Goal: Task Accomplishment & Management: Use online tool/utility

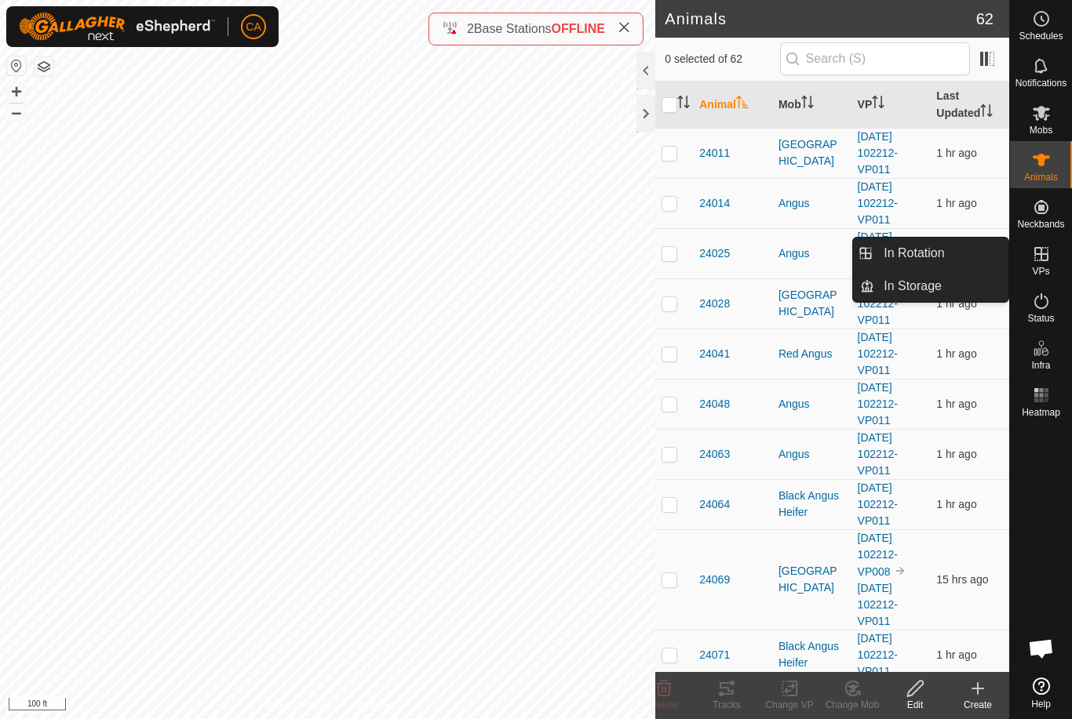
click at [960, 258] on link "In Rotation" at bounding box center [941, 253] width 134 height 31
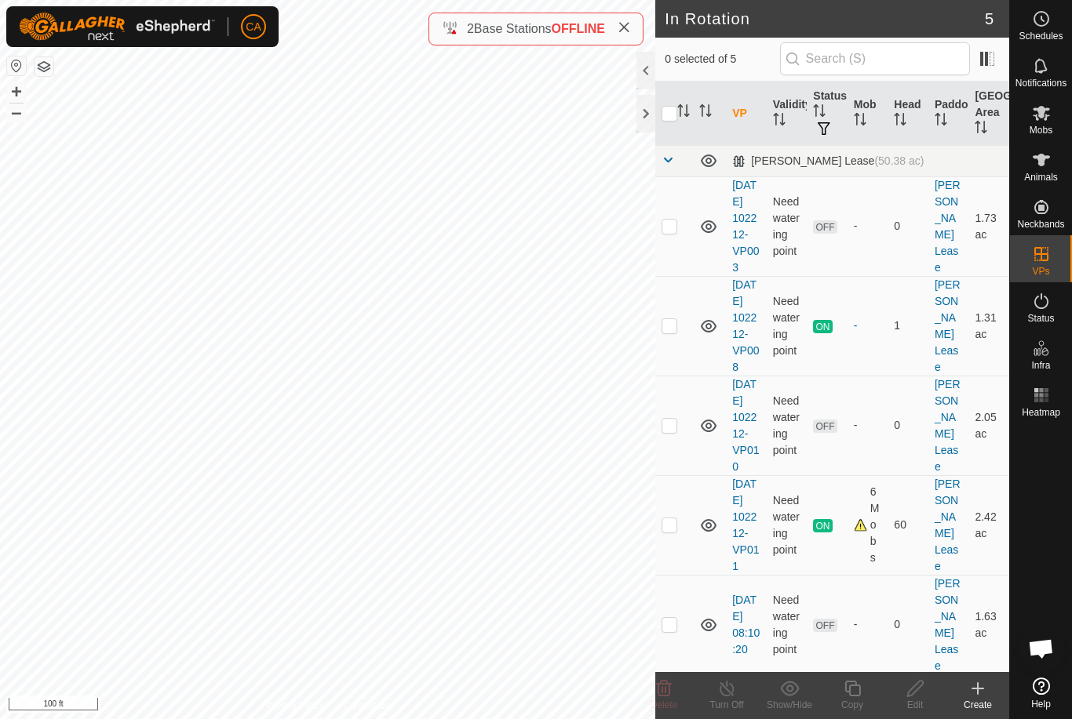
click at [657, 455] on td at bounding box center [674, 426] width 38 height 100
click at [667, 432] on p-checkbox at bounding box center [669, 425] width 16 height 13
checkbox input "false"
click at [672, 332] on p-checkbox at bounding box center [669, 325] width 16 height 13
click at [671, 332] on p-checkbox at bounding box center [669, 325] width 16 height 13
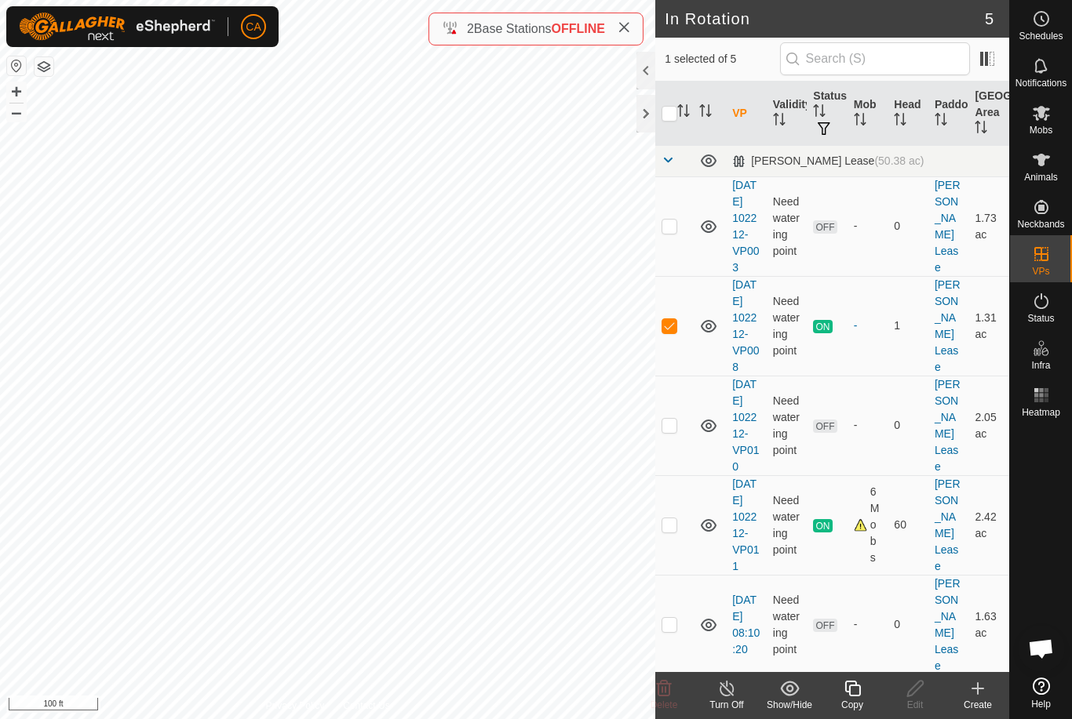
checkbox input "false"
click at [683, 235] on td at bounding box center [674, 227] width 38 height 100
click at [661, 697] on icon at bounding box center [664, 689] width 15 height 16
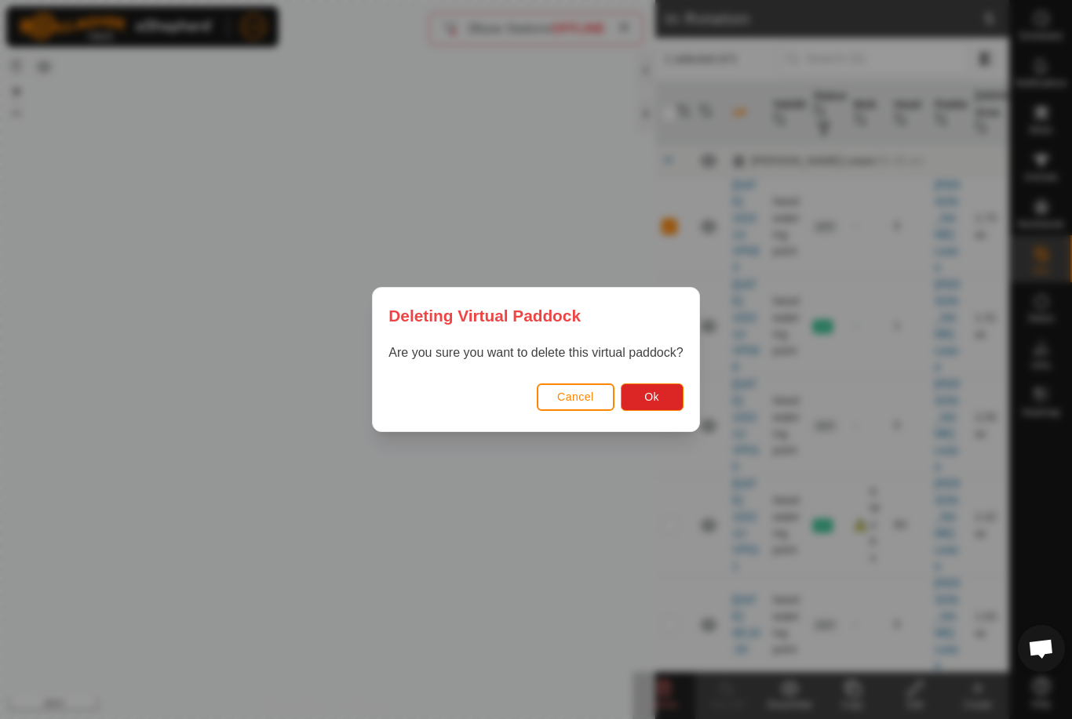
click at [668, 384] on button "Ok" at bounding box center [652, 397] width 63 height 27
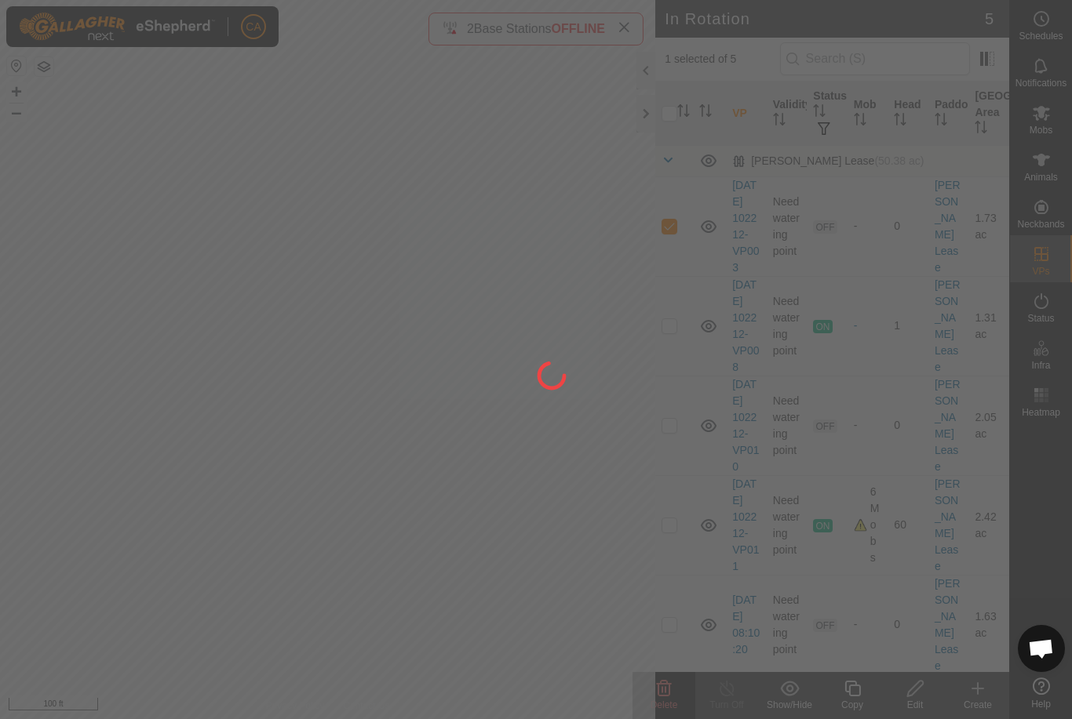
checkbox input "false"
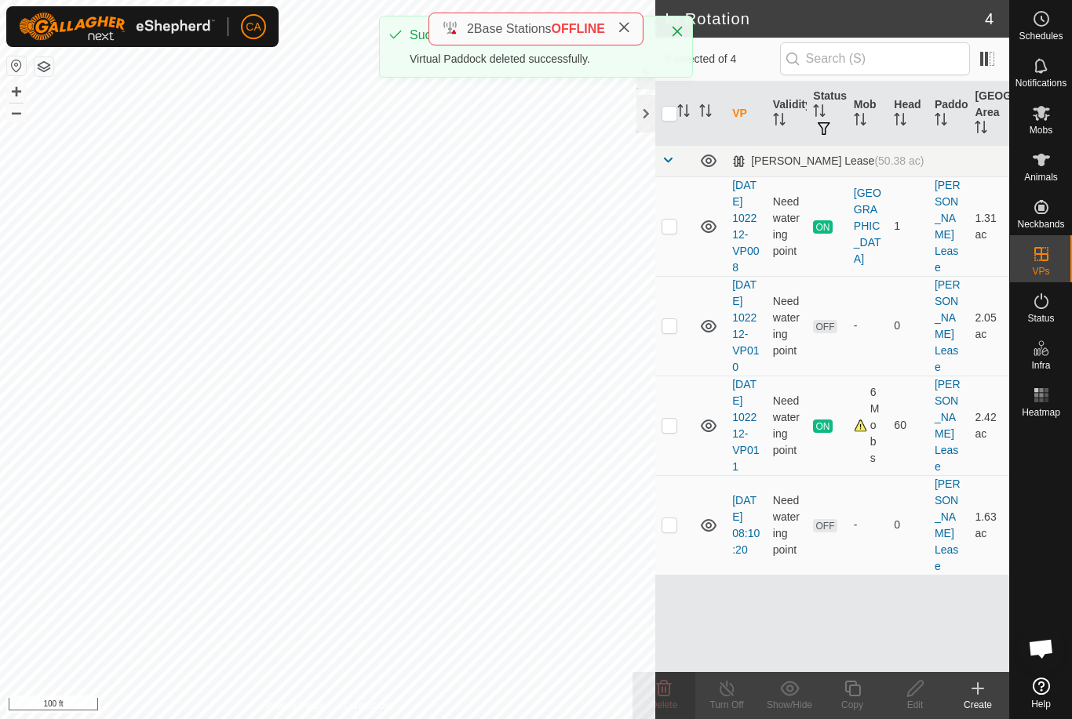
click at [679, 340] on td at bounding box center [674, 326] width 38 height 100
checkbox input "true"
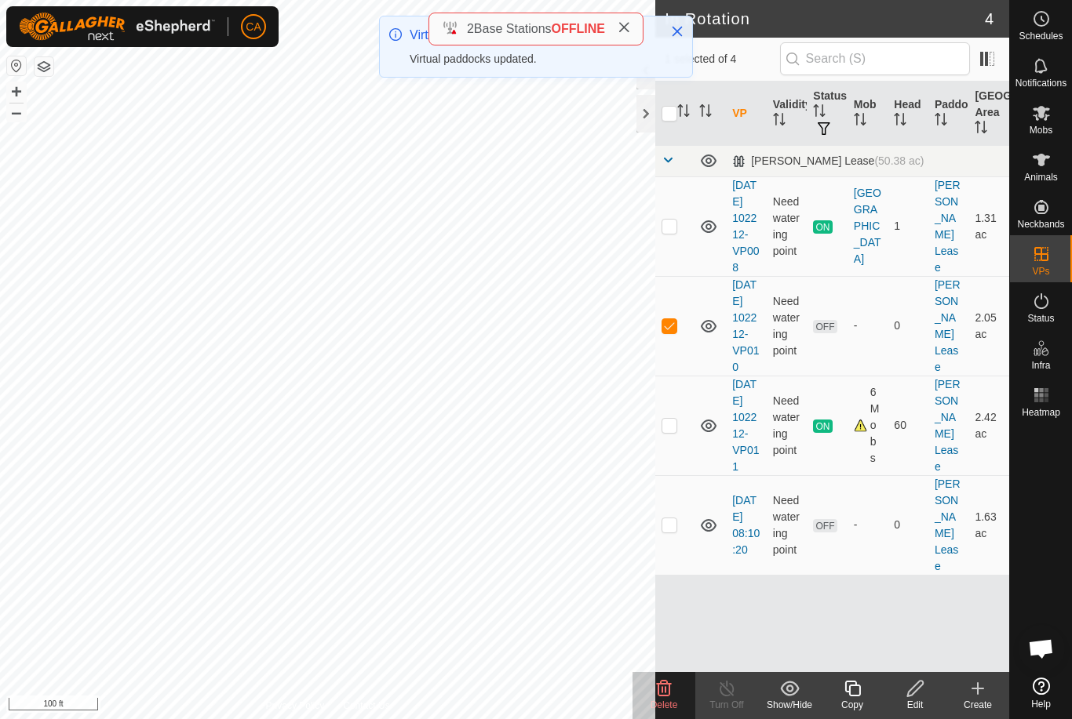
click at [669, 339] on td at bounding box center [674, 326] width 38 height 100
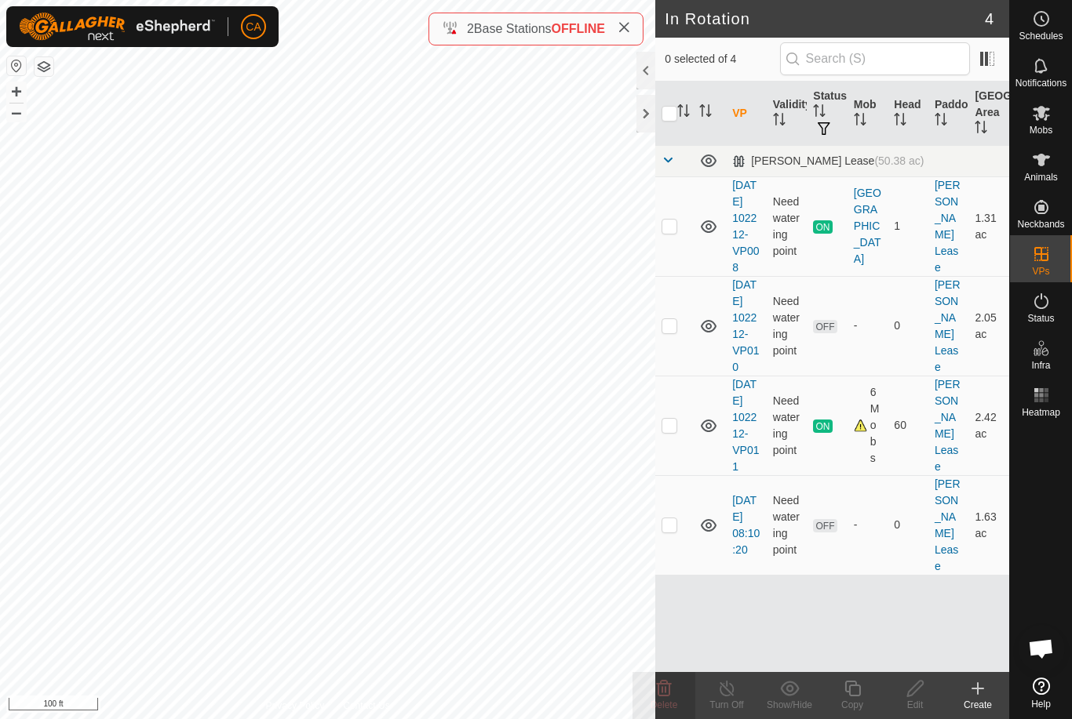
click at [674, 341] on td at bounding box center [674, 326] width 38 height 100
click at [674, 332] on p-checkbox at bounding box center [669, 325] width 16 height 13
click at [667, 691] on icon at bounding box center [663, 688] width 19 height 19
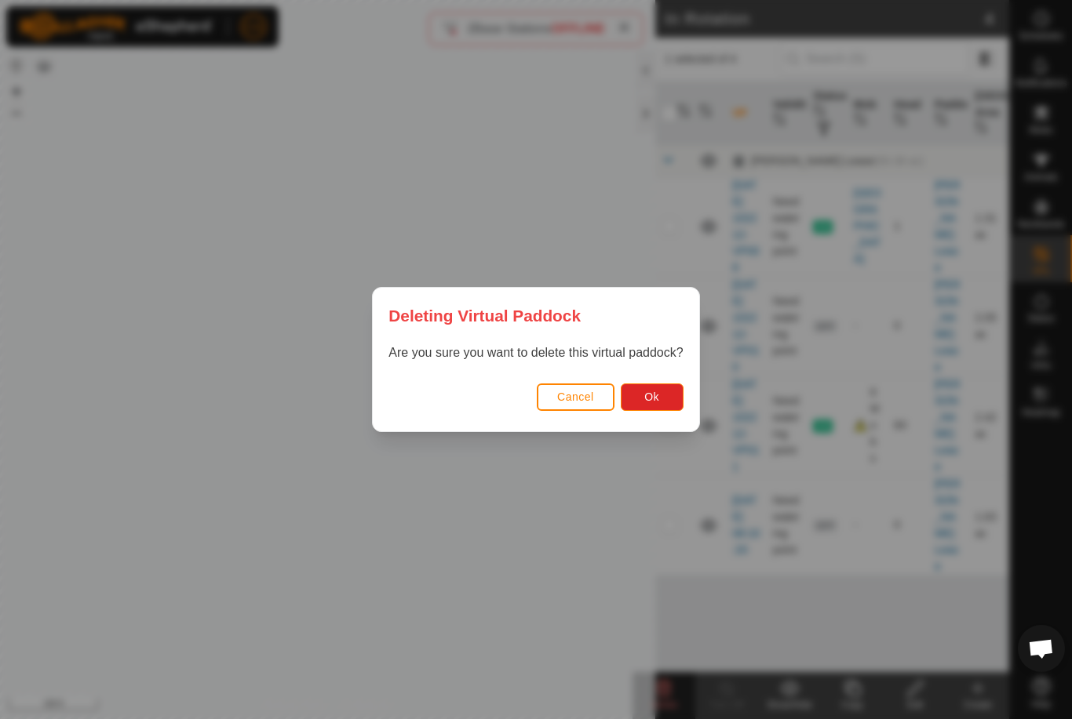
click at [659, 395] on span "Ok" at bounding box center [651, 397] width 15 height 13
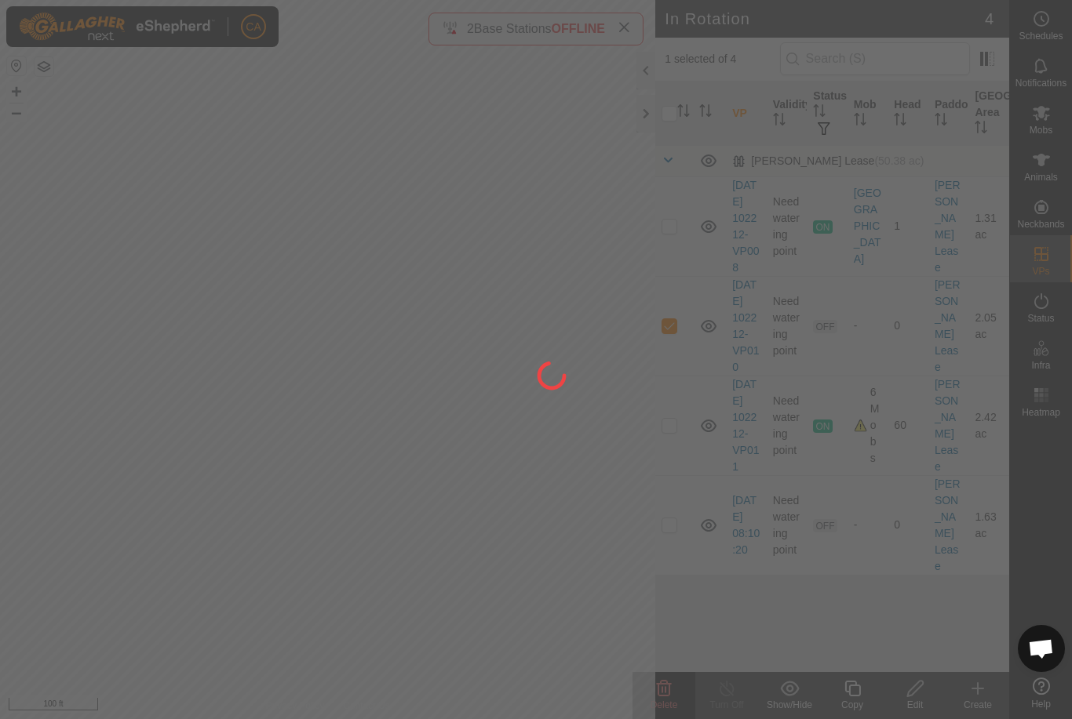
checkbox input "false"
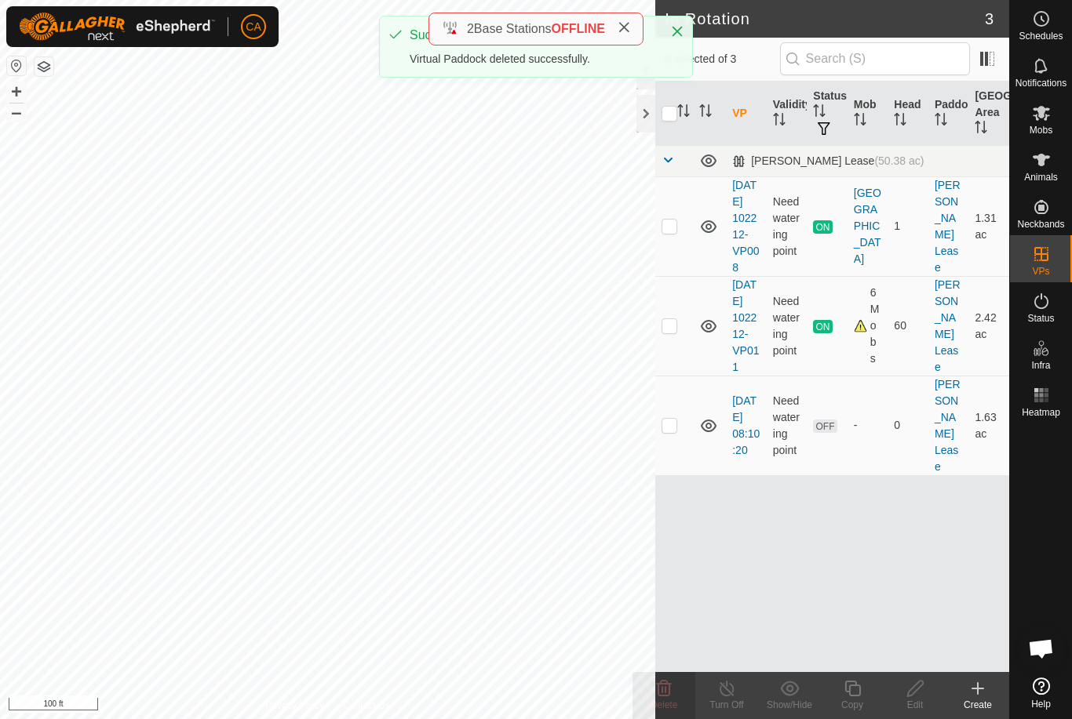
click at [682, 447] on td at bounding box center [674, 426] width 38 height 100
checkbox input "true"
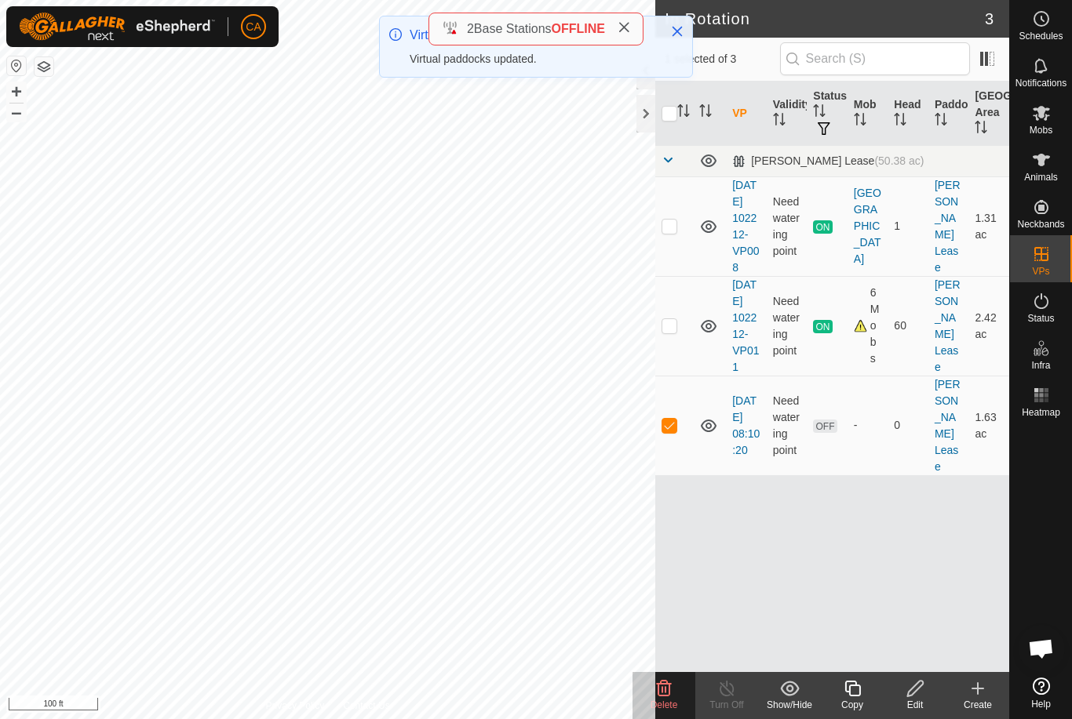
click at [923, 693] on icon at bounding box center [915, 688] width 20 height 19
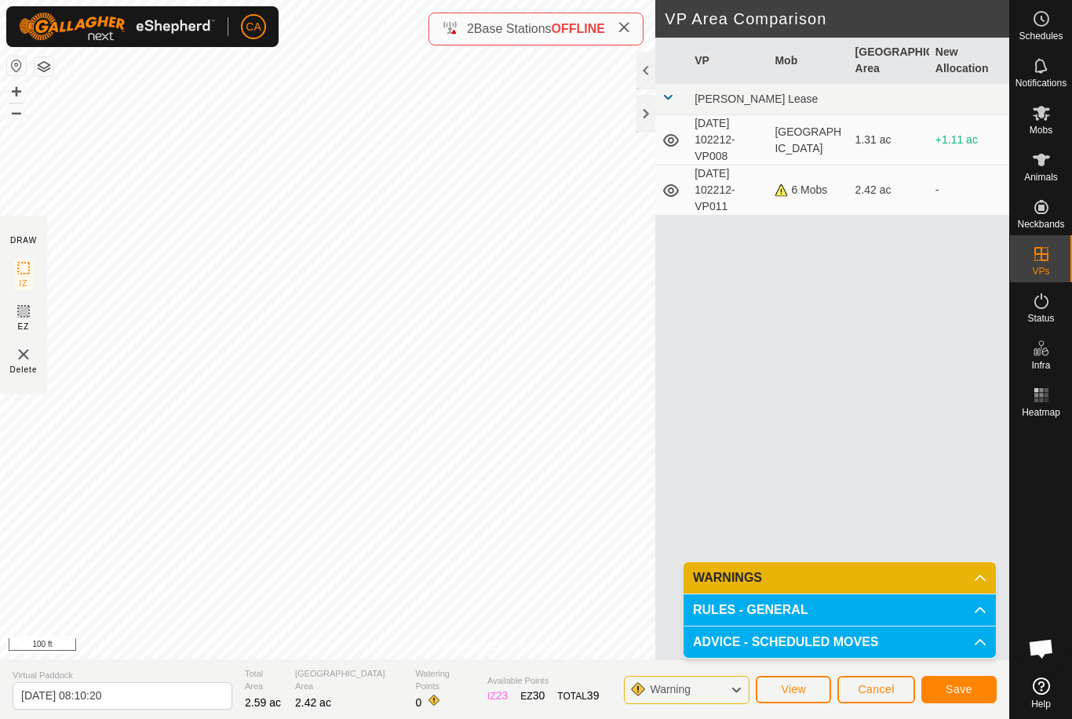
click at [966, 690] on span "Save" at bounding box center [958, 689] width 27 height 13
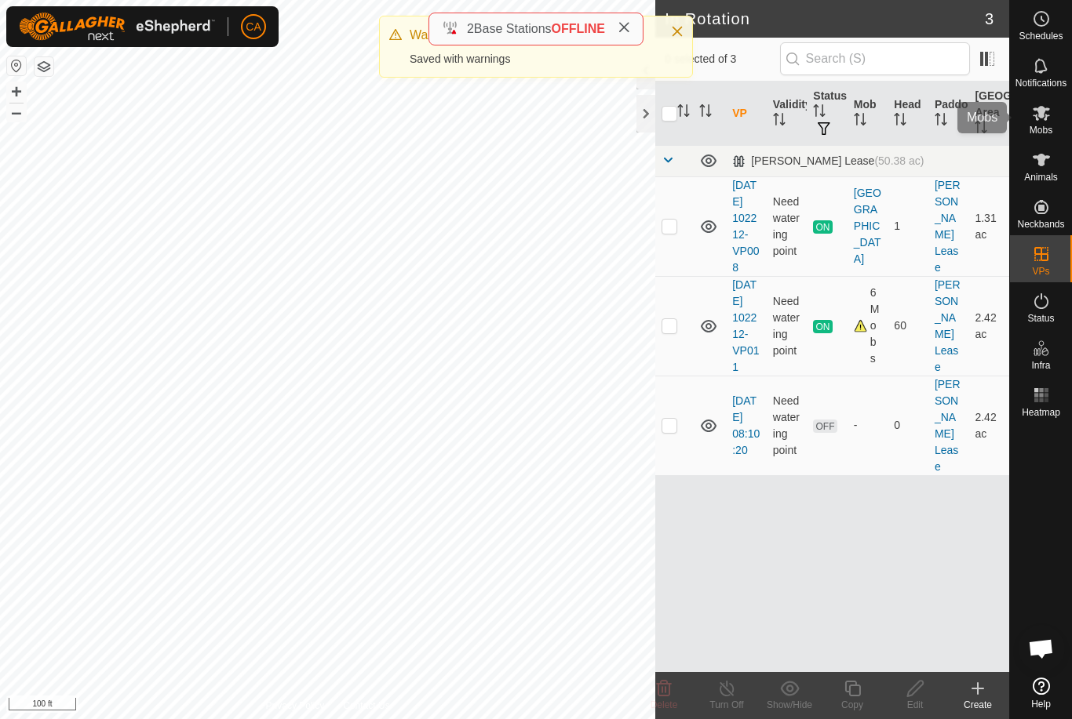
click at [1046, 118] on icon at bounding box center [1040, 113] width 17 height 15
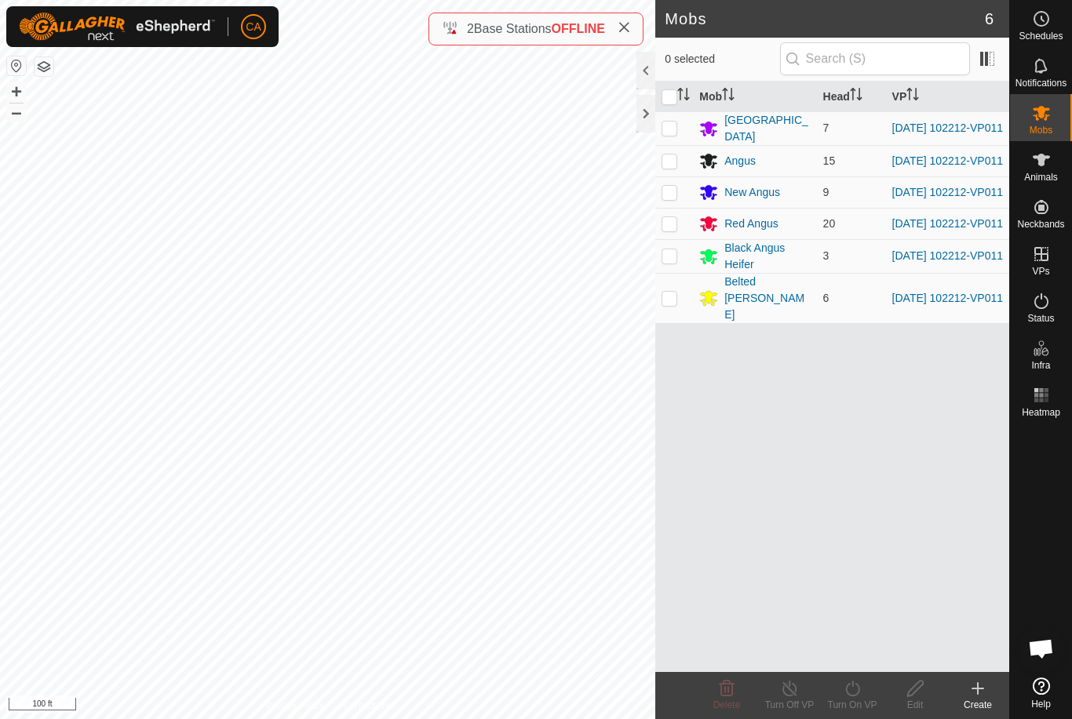
click at [666, 99] on input "checkbox" at bounding box center [669, 97] width 16 height 16
checkbox input "true"
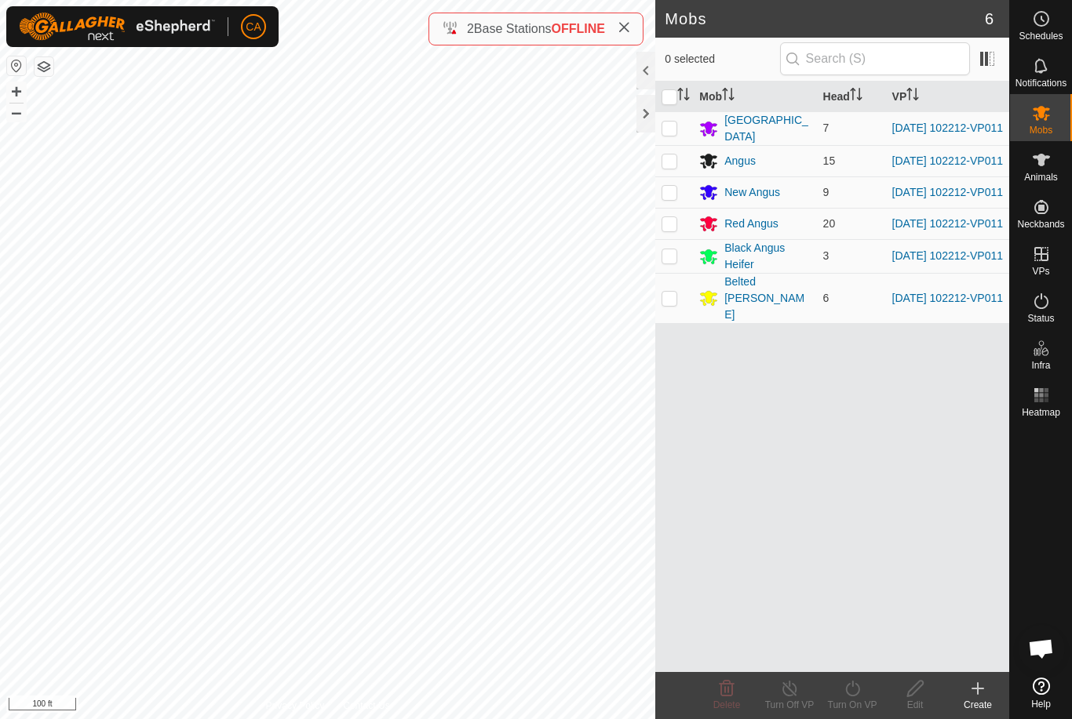
checkbox input "true"
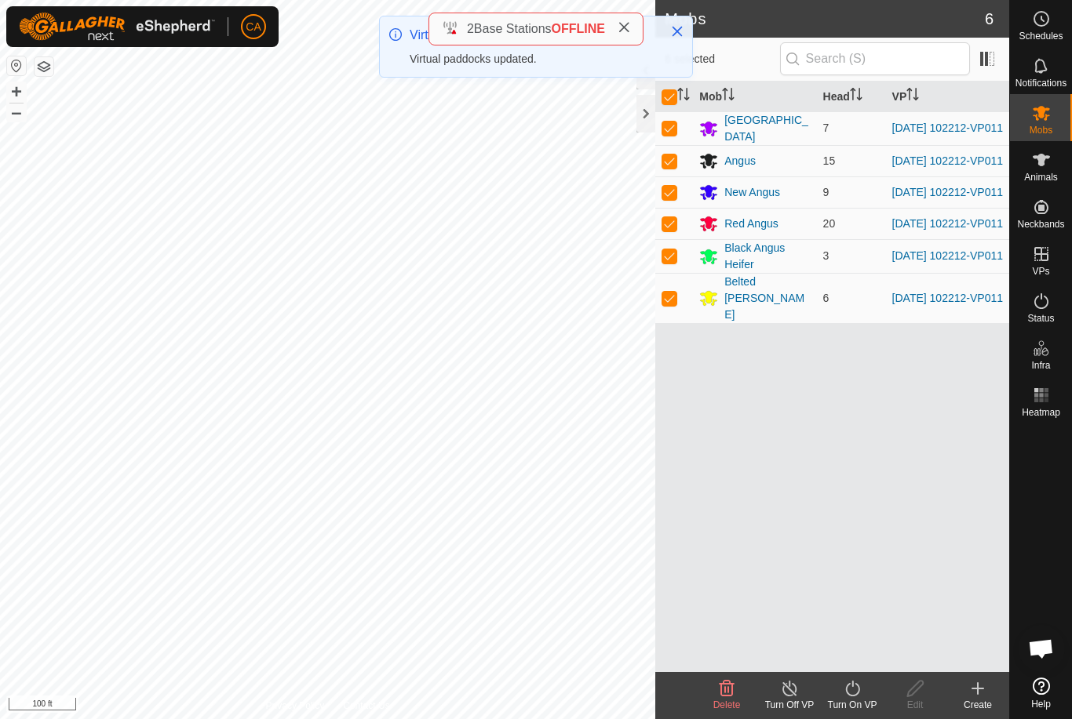
click at [853, 690] on icon at bounding box center [853, 688] width 20 height 19
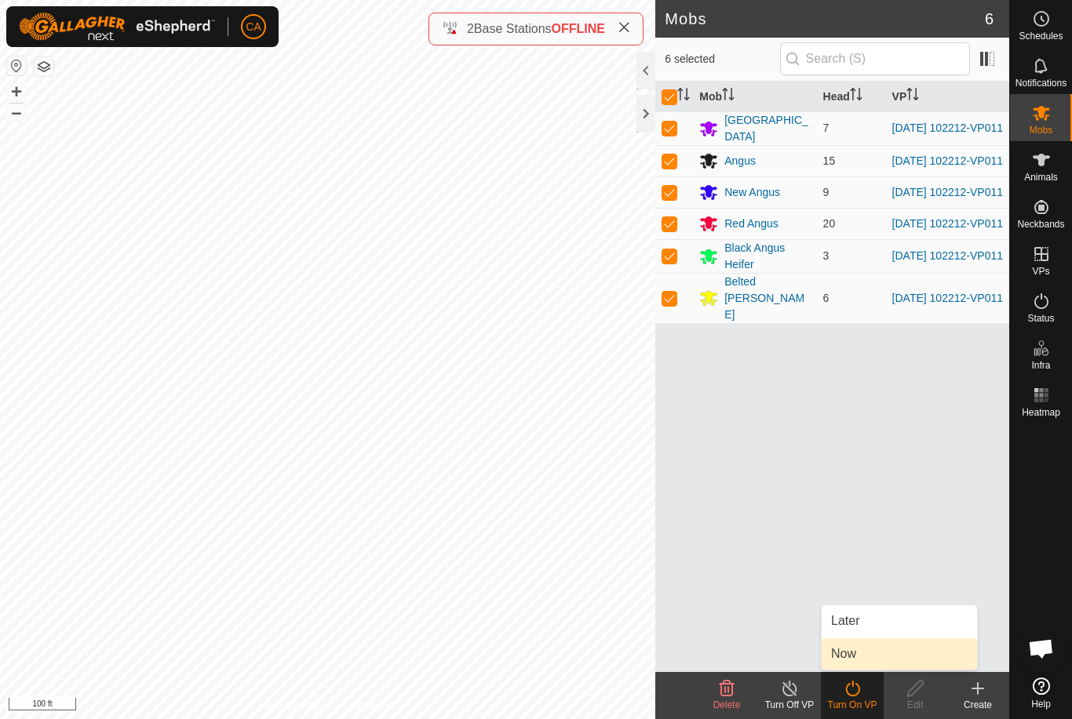
click at [871, 658] on link "Now" at bounding box center [898, 654] width 155 height 31
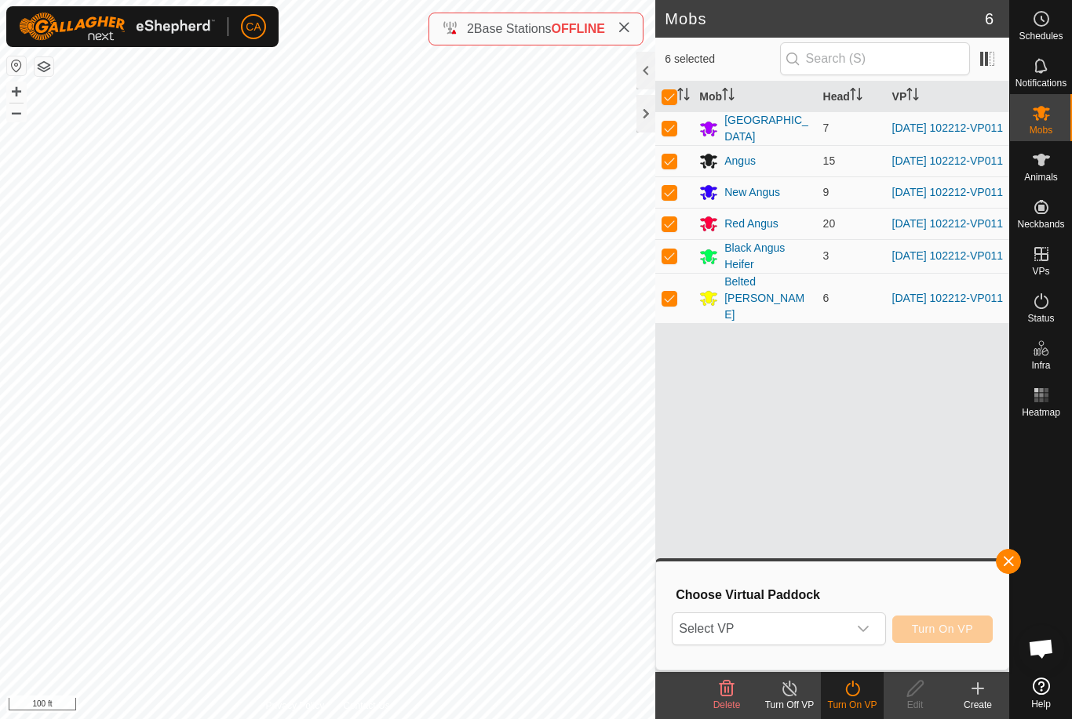
click at [824, 630] on span "Select VP" at bounding box center [759, 629] width 174 height 31
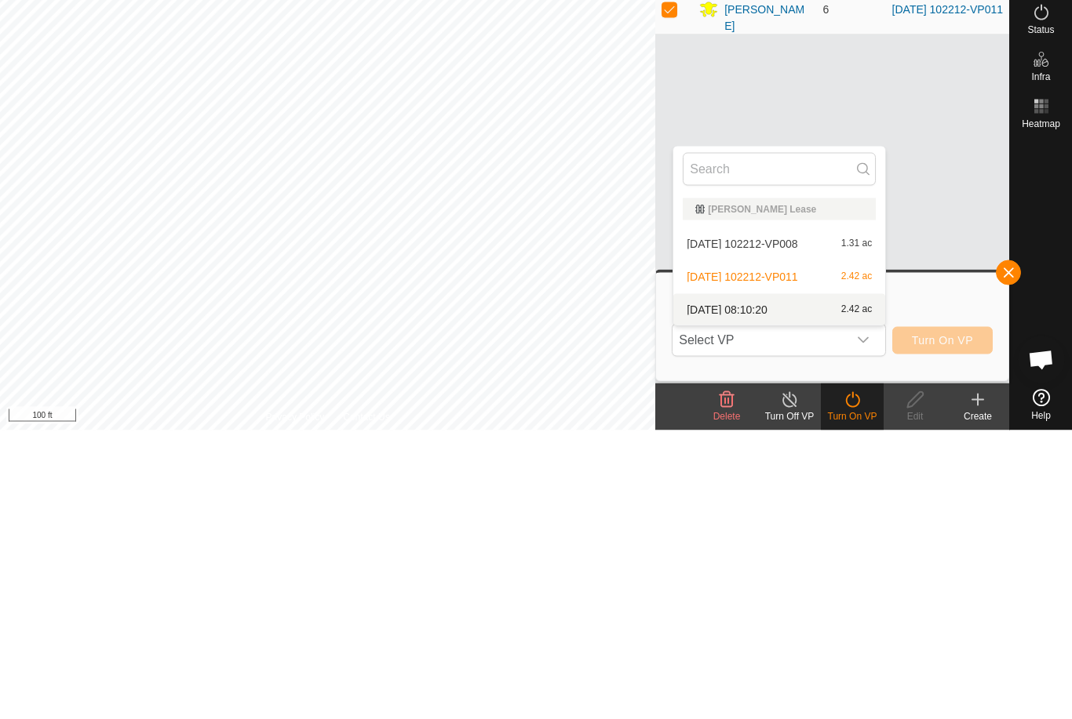
click at [785, 589] on div "2025-09-25 08:10:20 2.42 ac" at bounding box center [779, 598] width 193 height 19
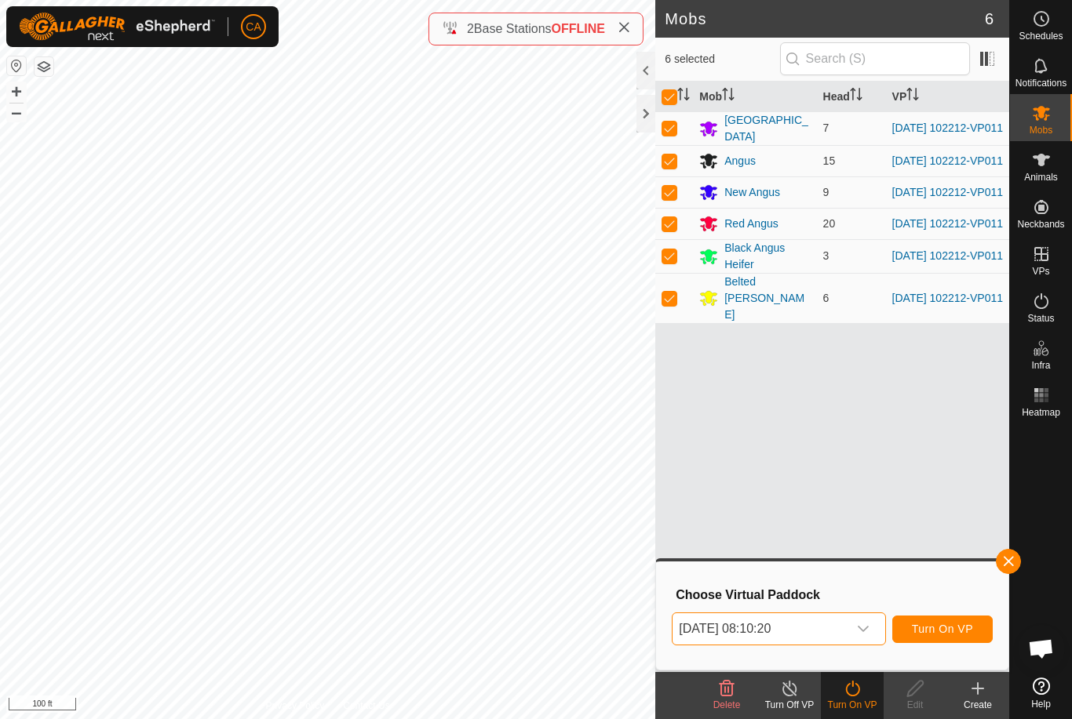
click at [939, 641] on button "Turn On VP" at bounding box center [942, 629] width 100 height 27
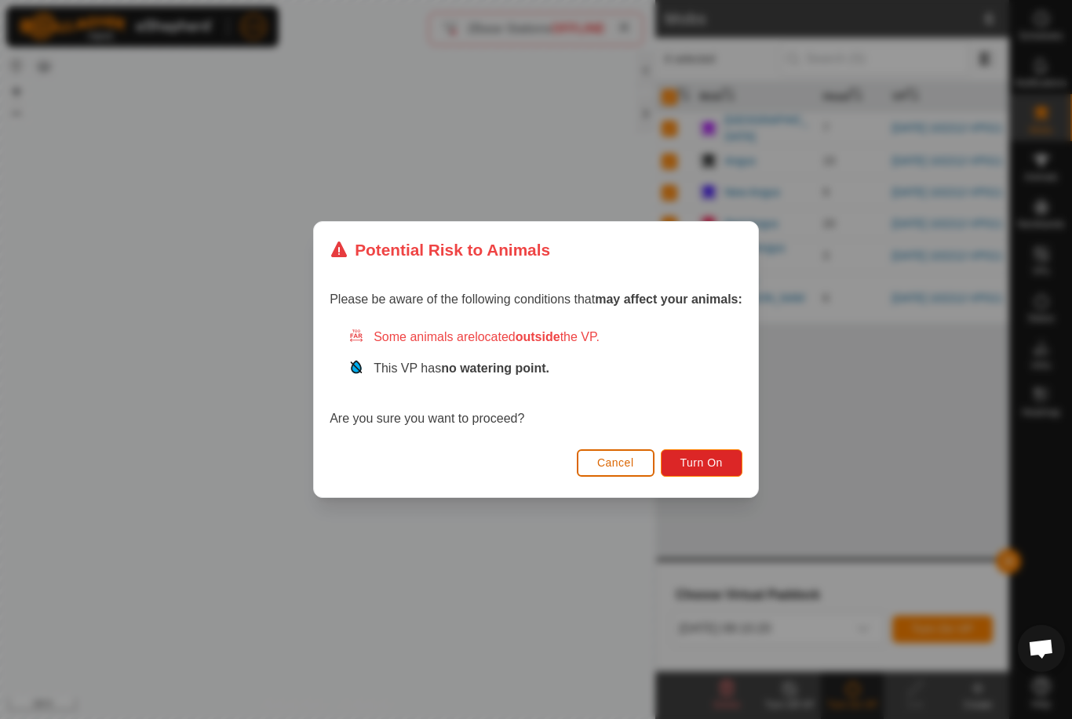
click at [624, 459] on span "Cancel" at bounding box center [615, 463] width 37 height 13
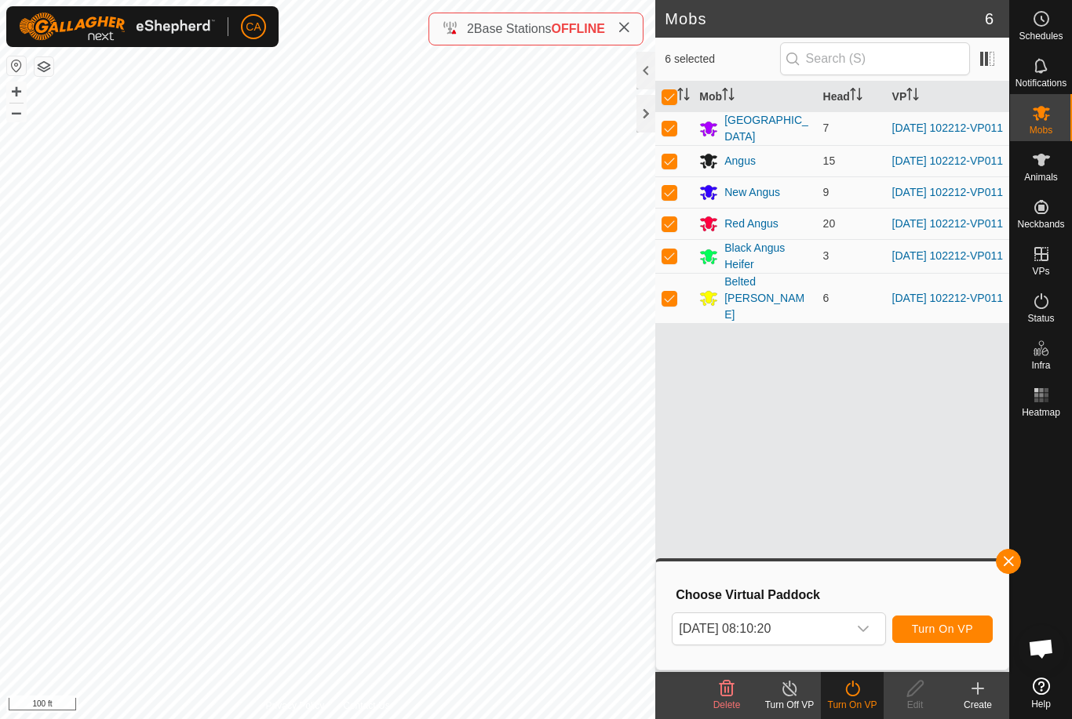
click at [1007, 556] on span "button" at bounding box center [1008, 561] width 13 height 13
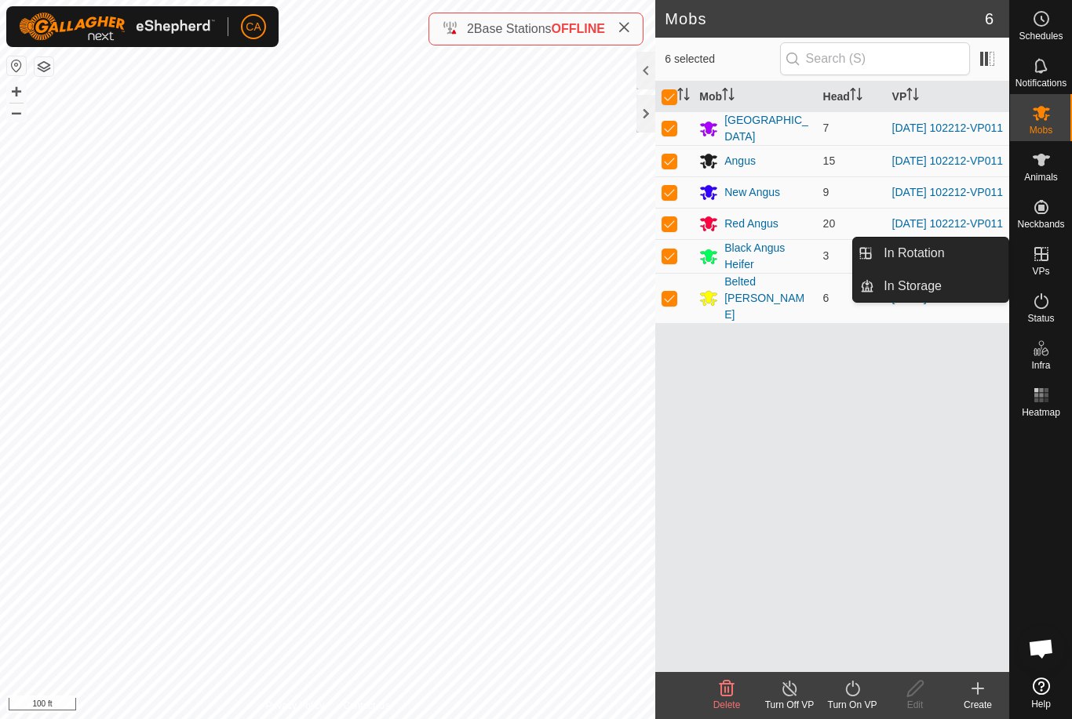
click at [949, 253] on link "In Rotation" at bounding box center [941, 253] width 134 height 31
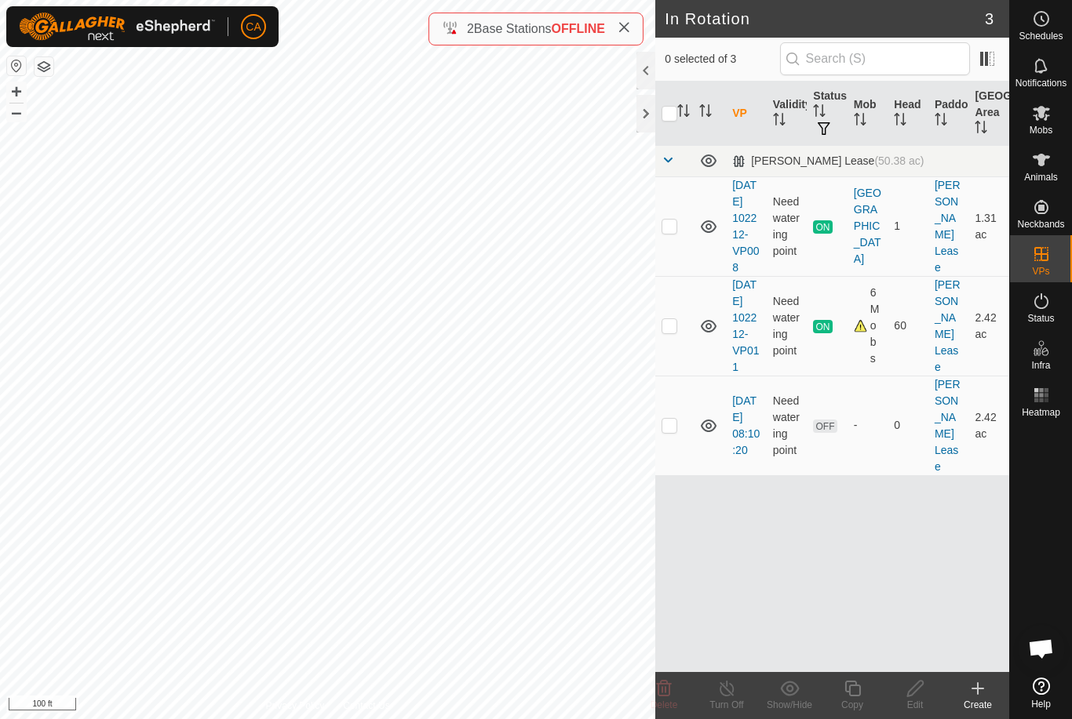
click at [678, 443] on td at bounding box center [674, 426] width 38 height 100
checkbox input "true"
click at [917, 701] on div "Edit" at bounding box center [914, 705] width 63 height 14
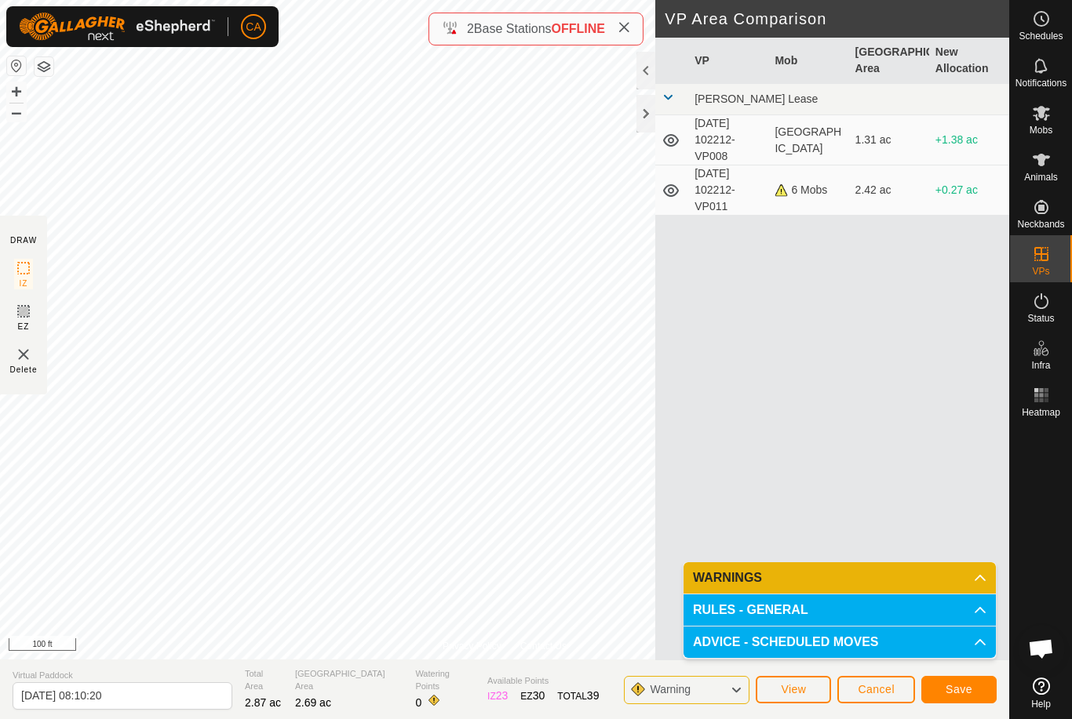
click at [964, 693] on span "Save" at bounding box center [958, 689] width 27 height 13
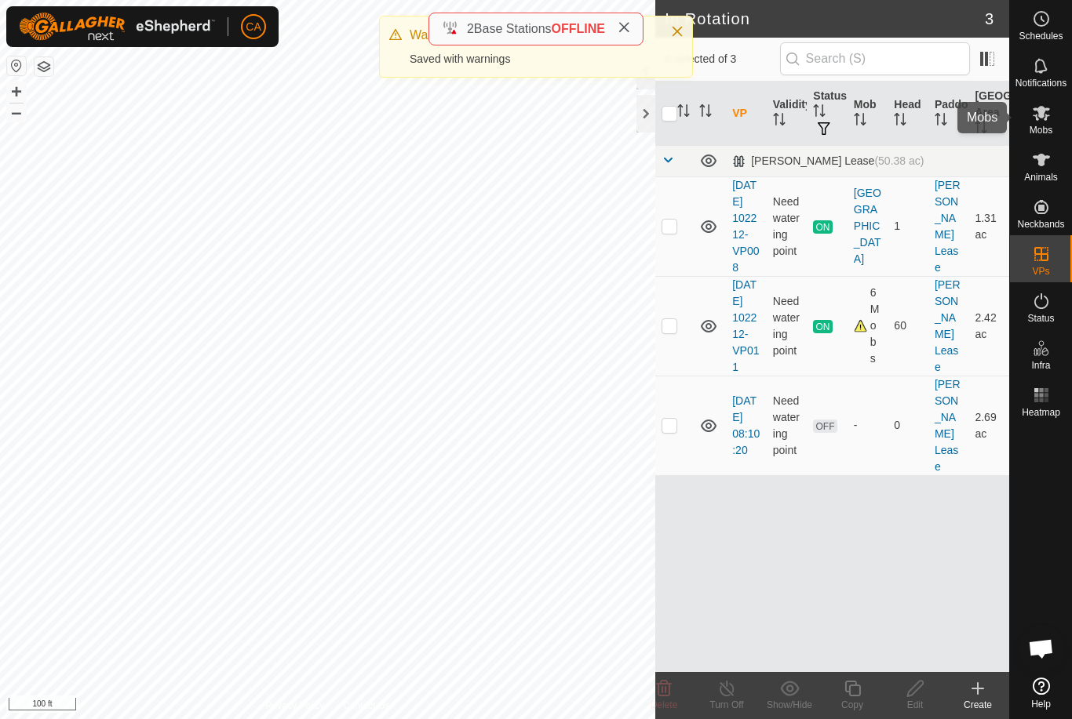
click at [1034, 119] on icon at bounding box center [1041, 113] width 19 height 19
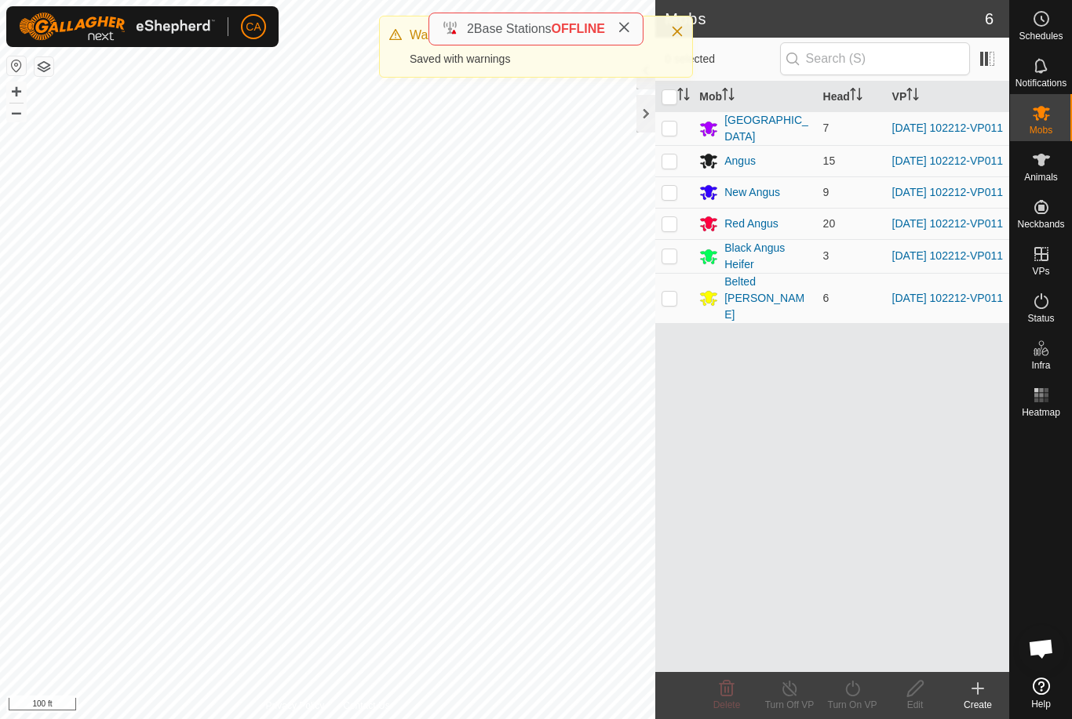
click at [672, 102] on input "checkbox" at bounding box center [669, 97] width 16 height 16
checkbox input "true"
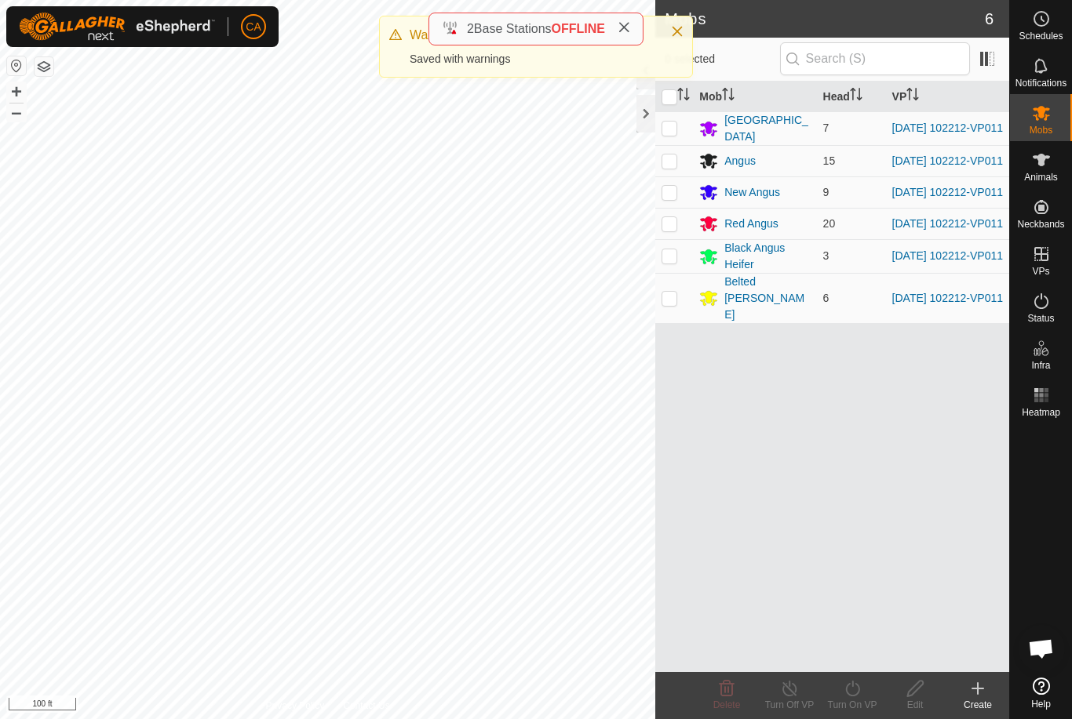
checkbox input "true"
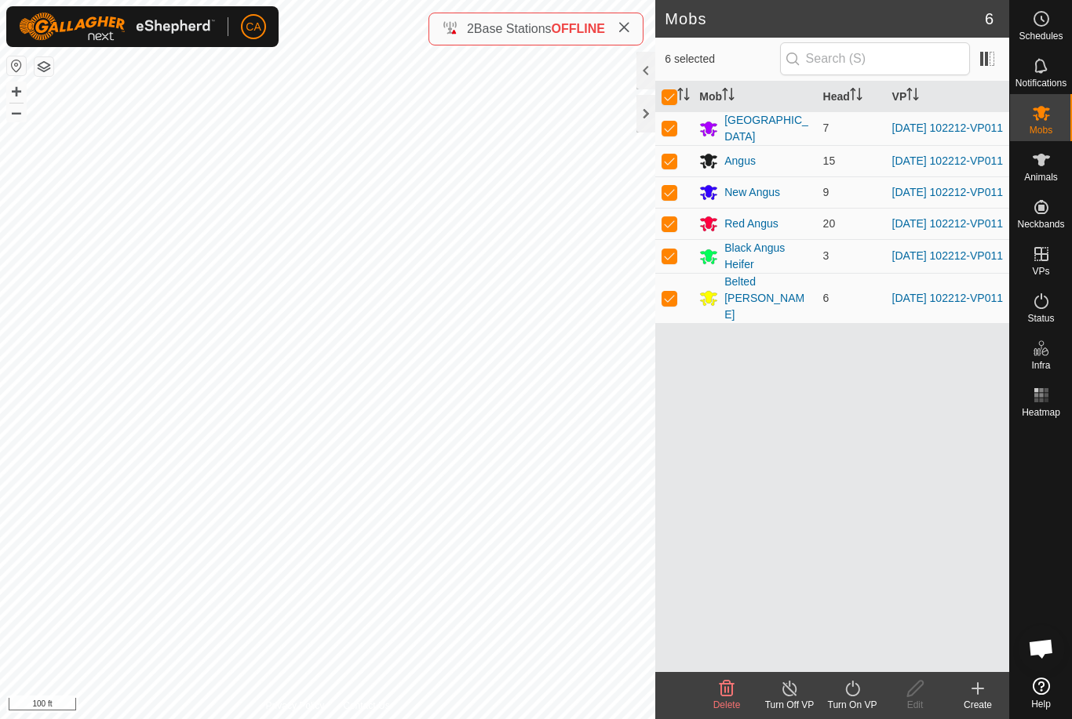
click at [853, 698] on div "Turn On VP" at bounding box center [852, 705] width 63 height 14
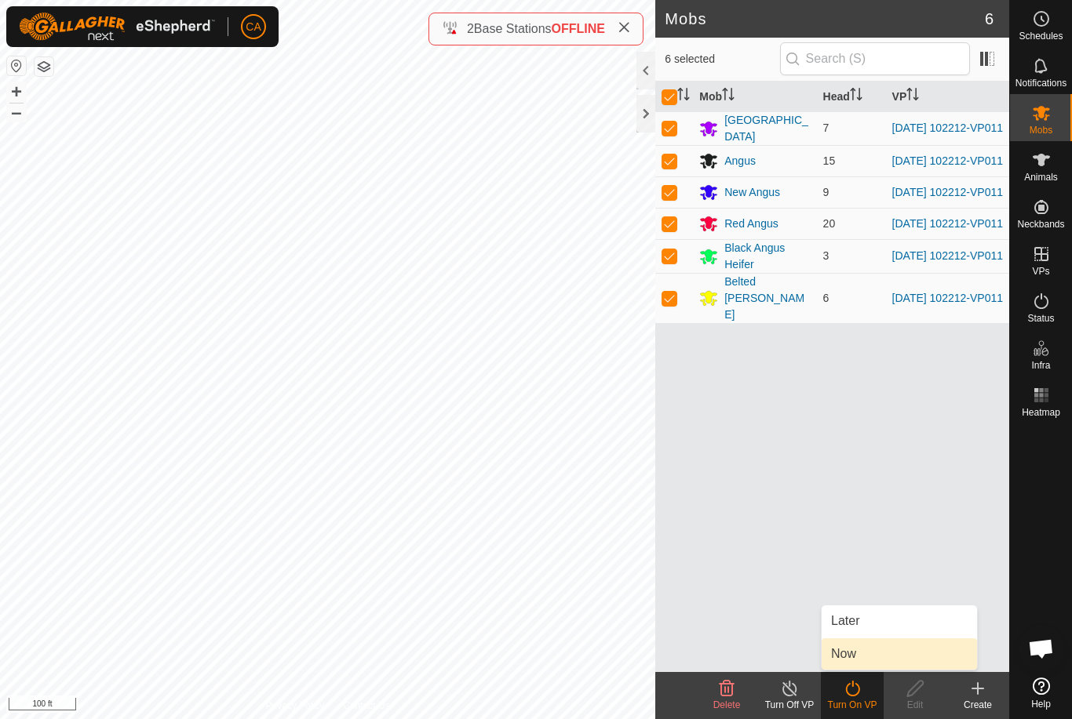
click at [864, 657] on link "Now" at bounding box center [898, 654] width 155 height 31
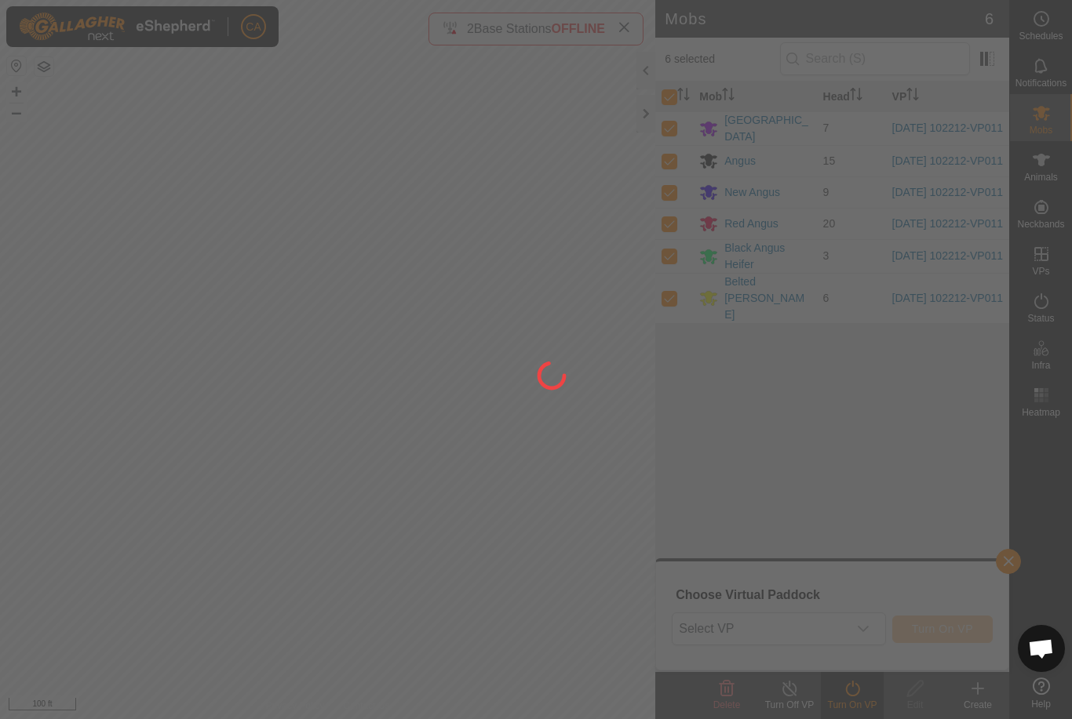
click at [847, 625] on div at bounding box center [536, 359] width 1072 height 719
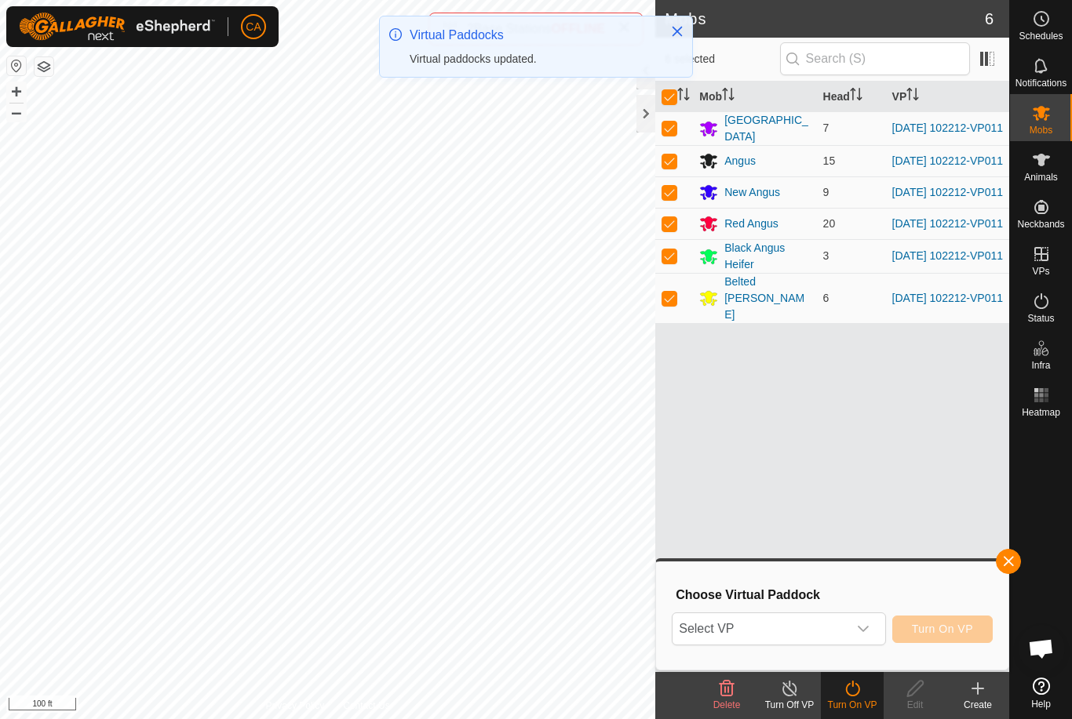
click at [854, 616] on div "dropdown trigger" at bounding box center [862, 629] width 31 height 31
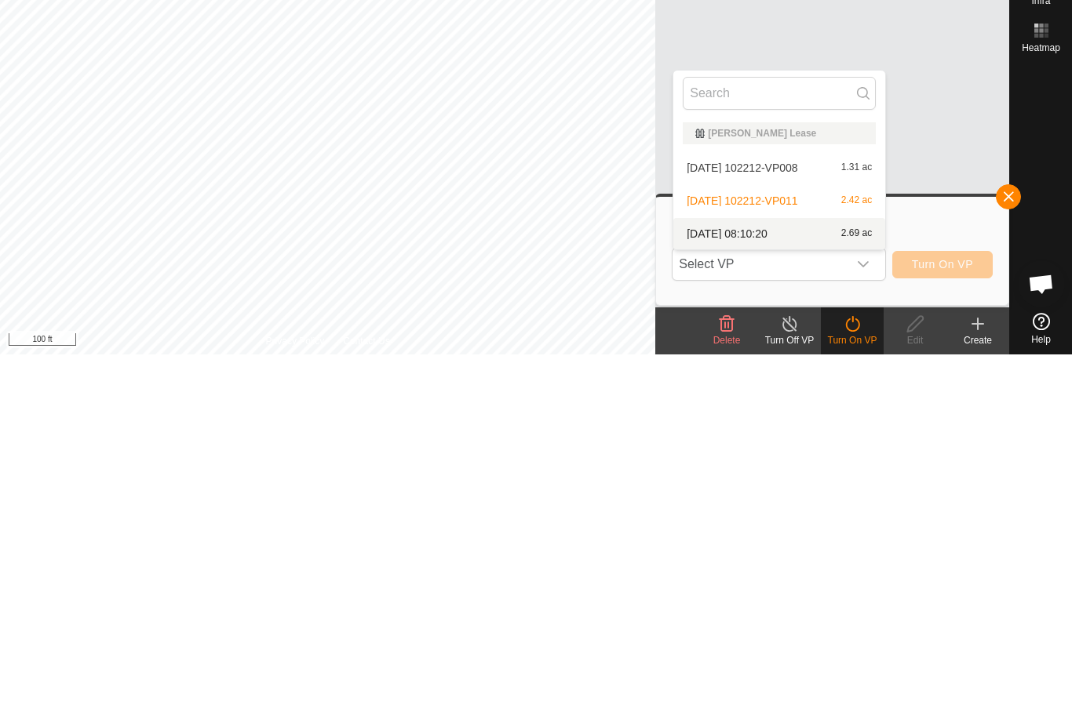
click at [796, 589] on div "2025-09-25 08:10:20 2.69 ac" at bounding box center [779, 598] width 193 height 19
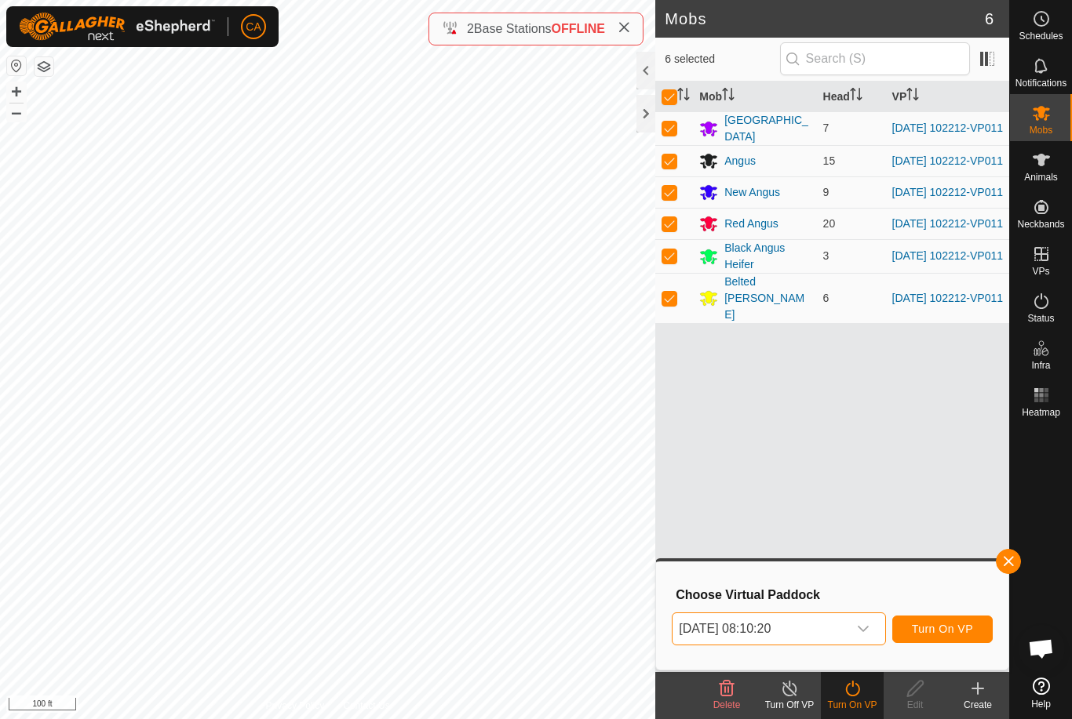
click at [952, 636] on button "Turn On VP" at bounding box center [942, 629] width 100 height 27
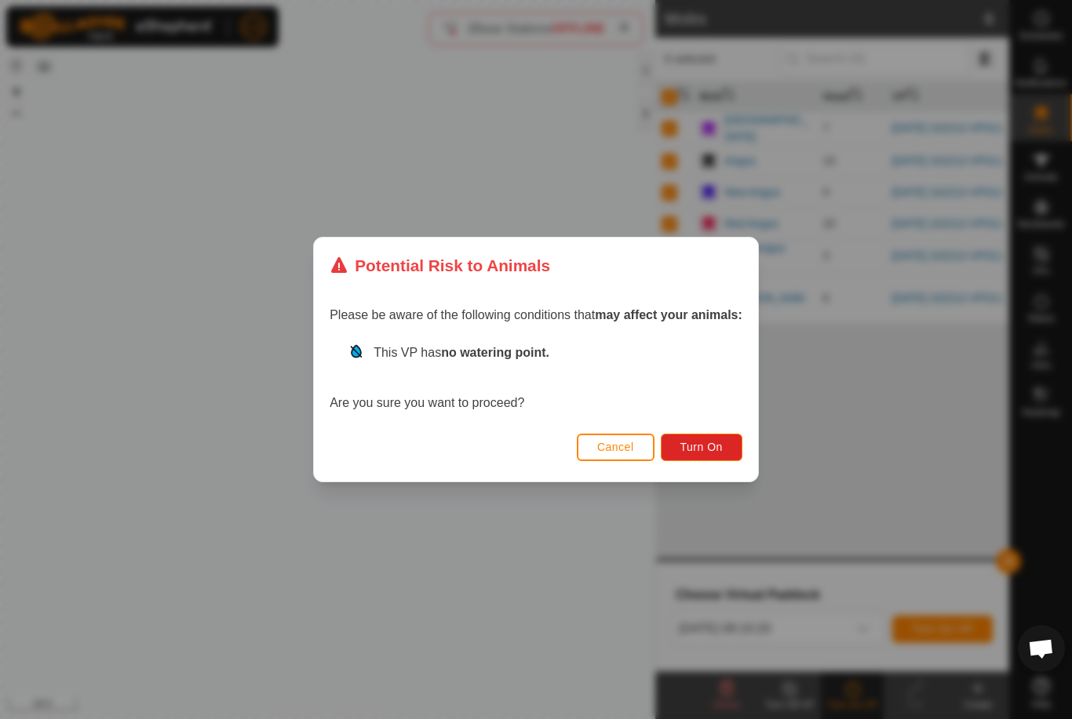
click at [701, 457] on button "Turn On" at bounding box center [702, 447] width 82 height 27
